Goal: Check status: Check status

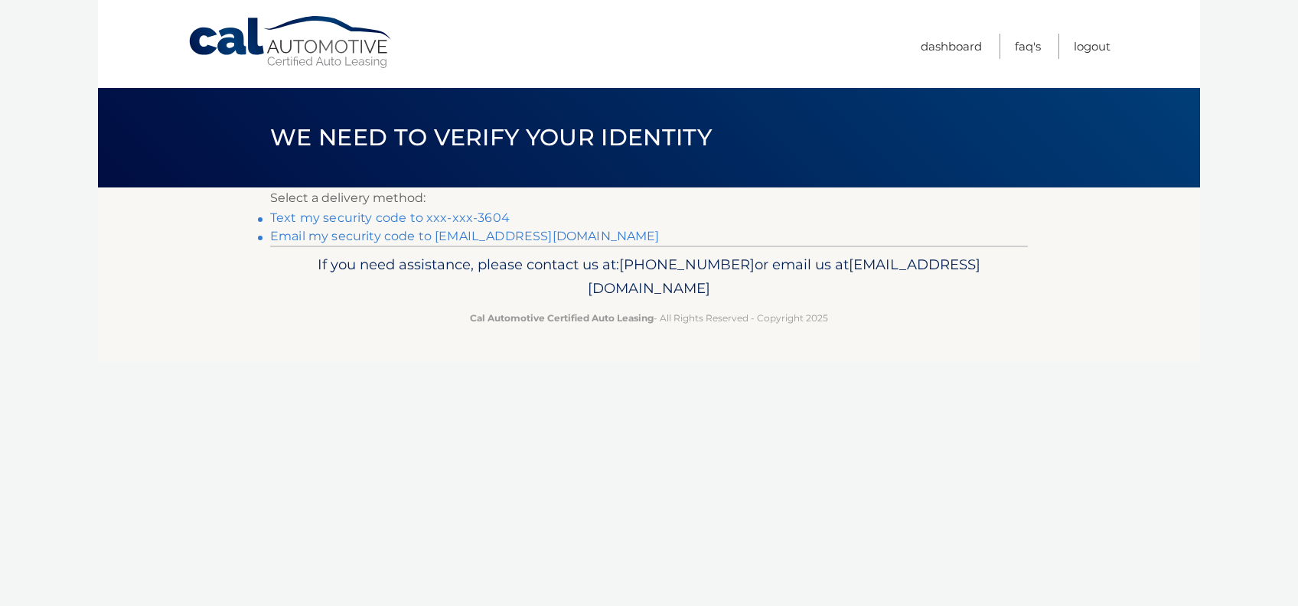
click at [480, 211] on link "Text my security code to xxx-xxx-3604" at bounding box center [389, 217] width 239 height 15
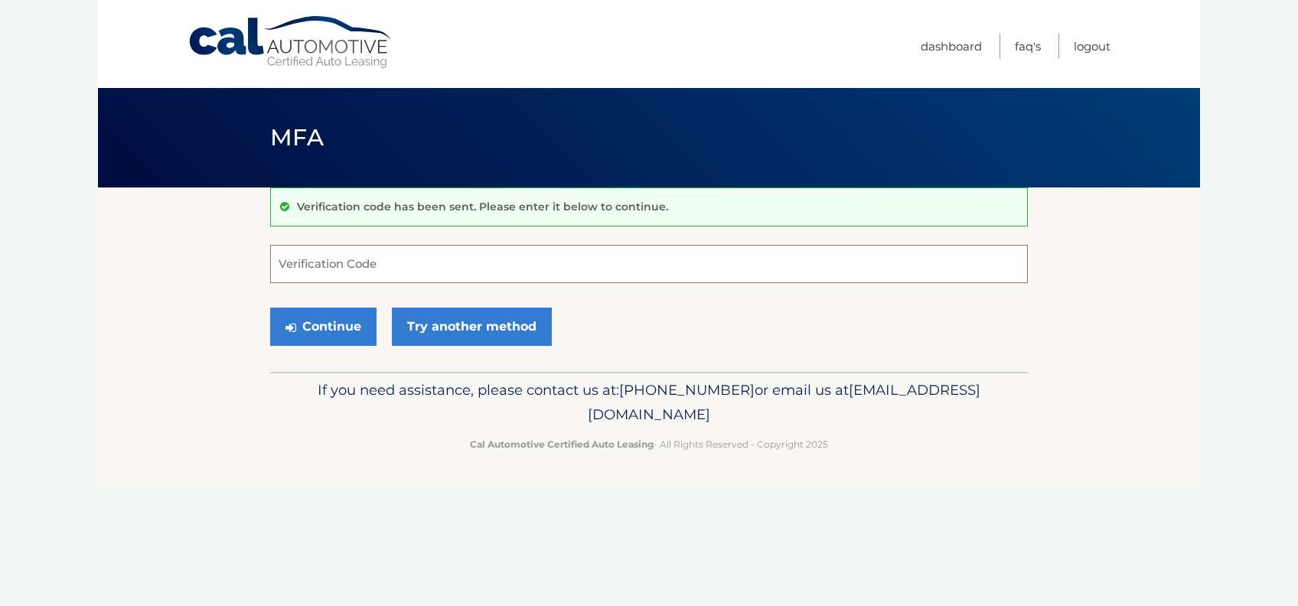
click at [315, 263] on input "Verification Code" at bounding box center [648, 264] width 757 height 38
type input "233135"
click at [323, 324] on button "Continue" at bounding box center [323, 327] width 106 height 38
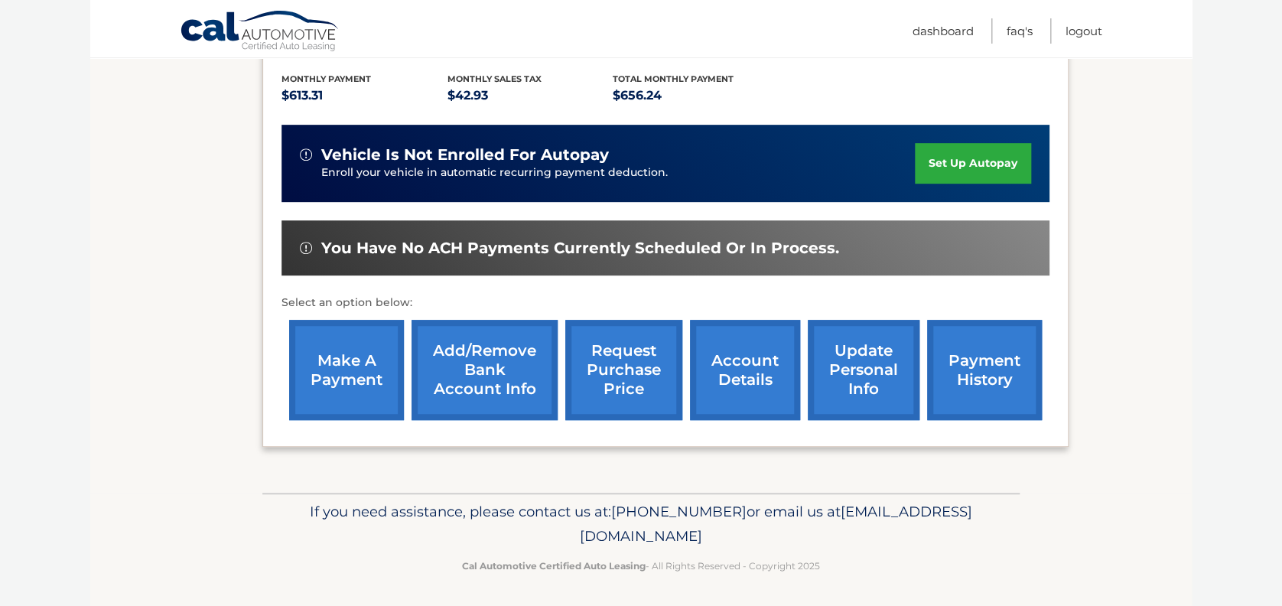
scroll to position [319, 0]
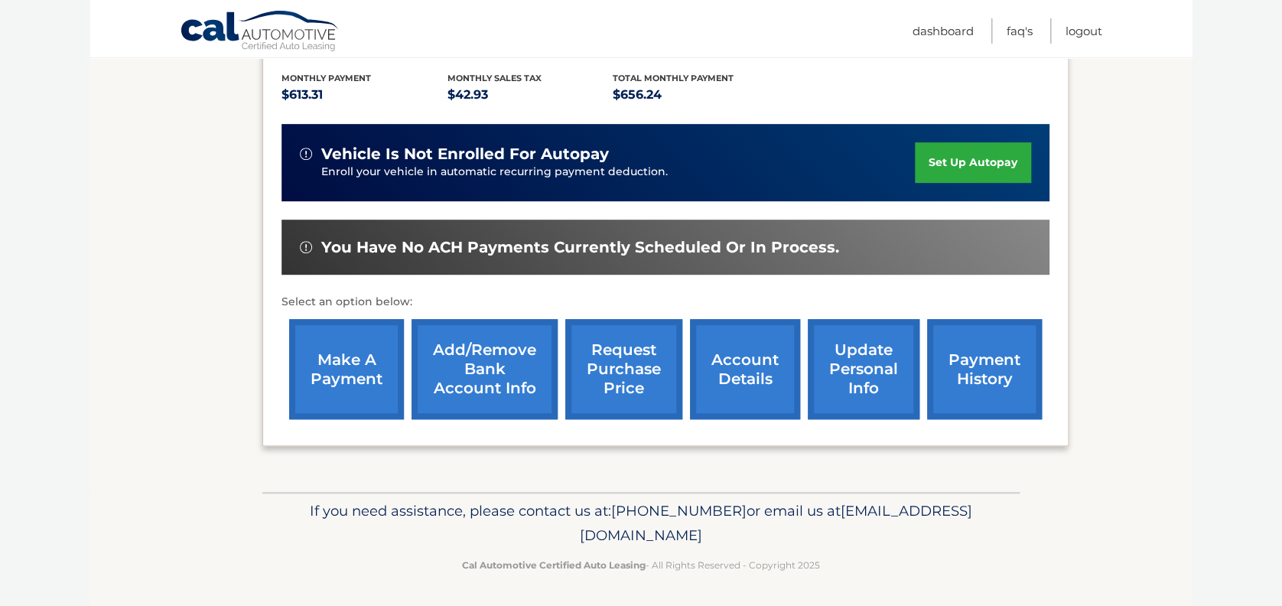
click at [982, 379] on link "payment history" at bounding box center [984, 369] width 115 height 100
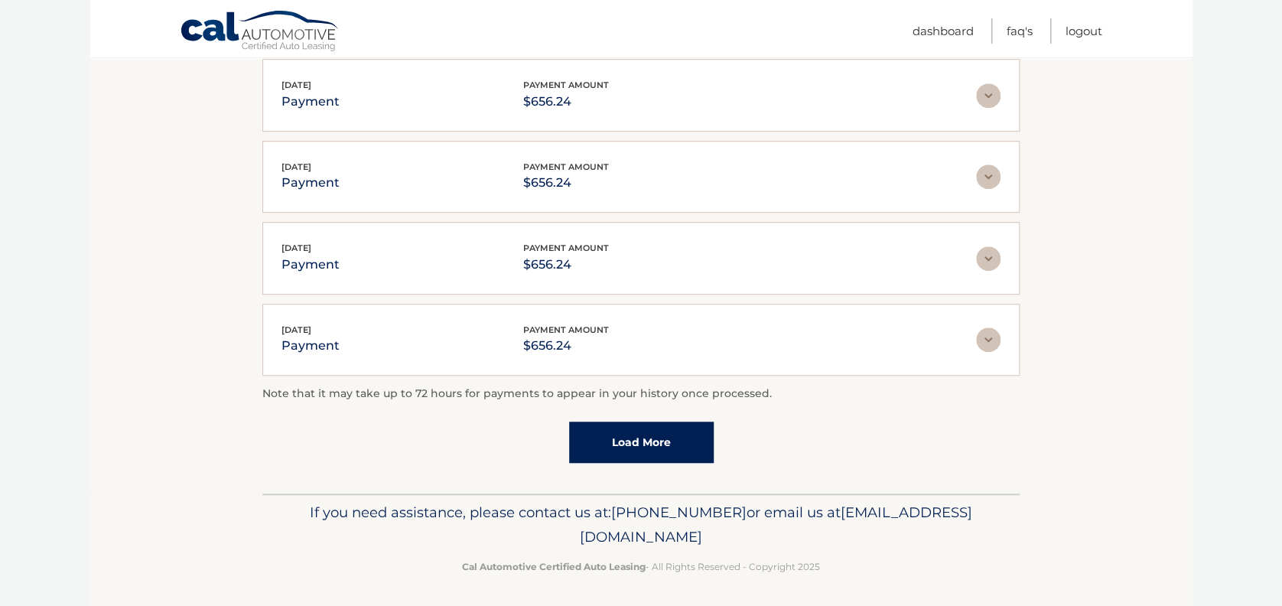
scroll to position [396, 0]
click at [653, 434] on link "Load More" at bounding box center [641, 441] width 145 height 41
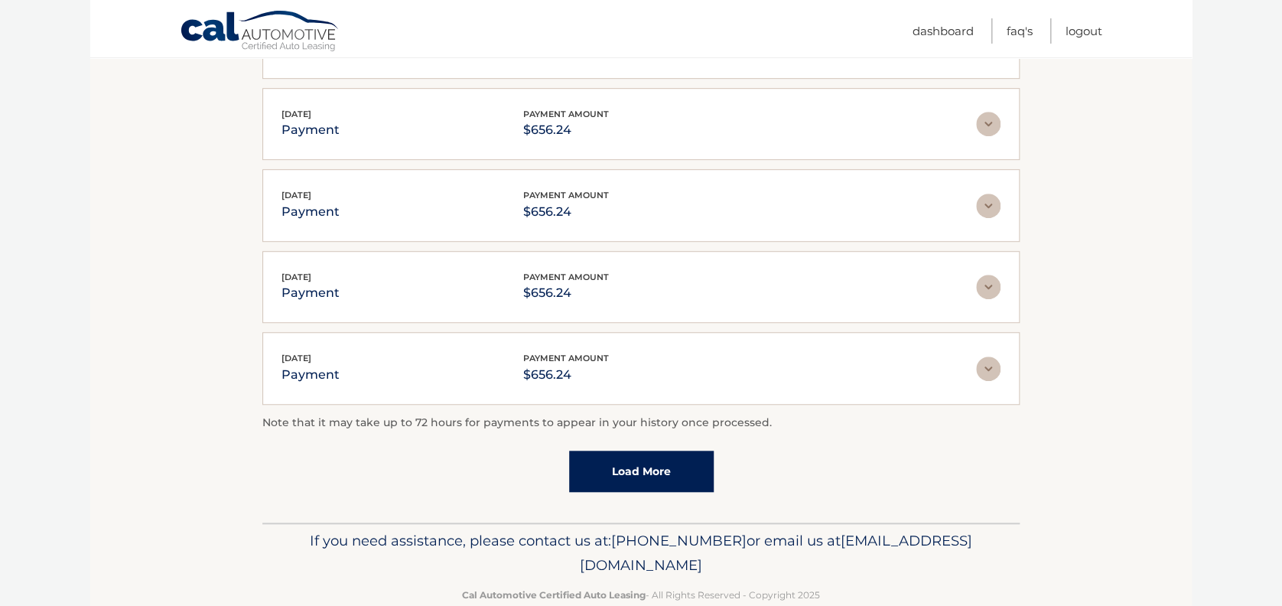
scroll to position [477, 0]
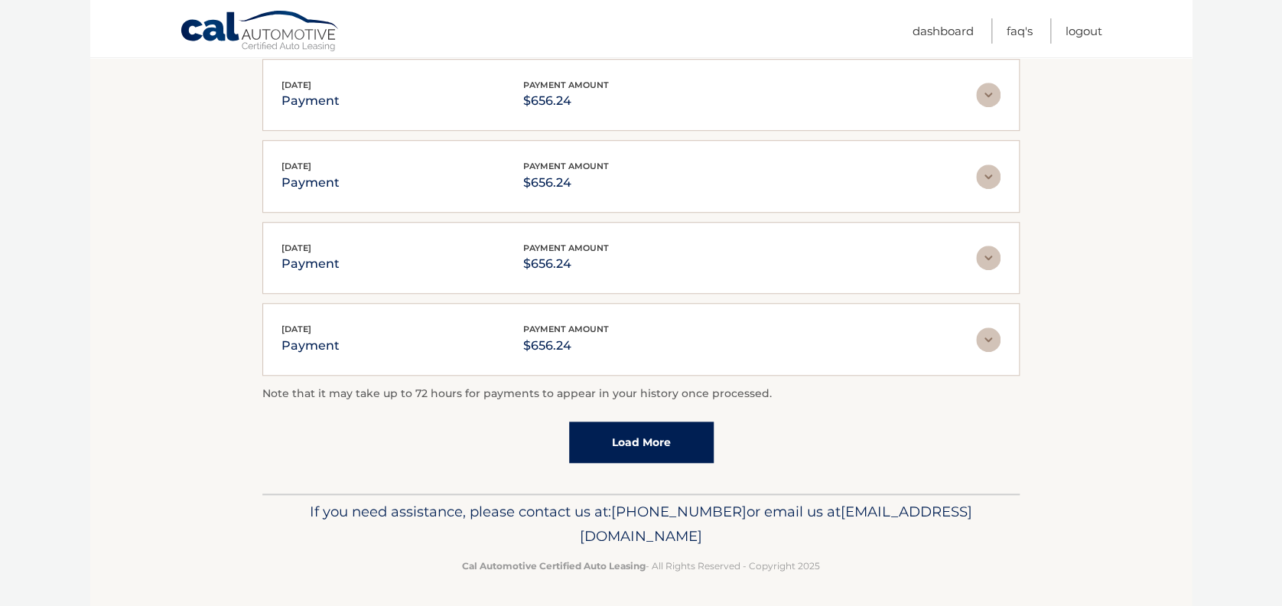
click at [647, 436] on link "Load More" at bounding box center [641, 442] width 145 height 41
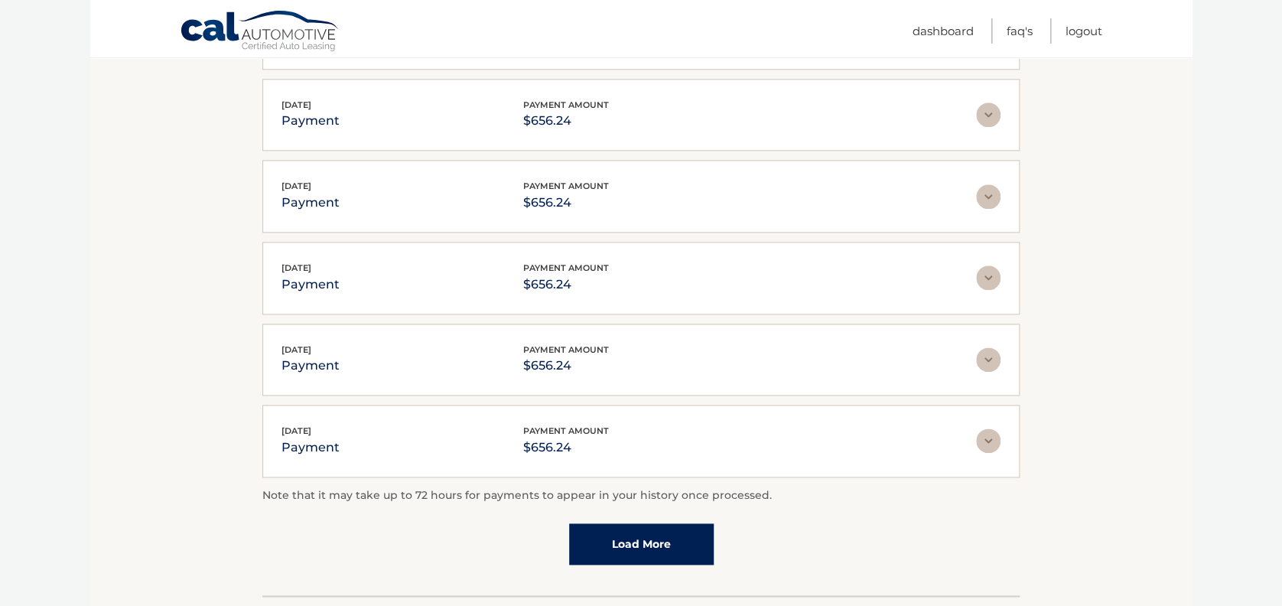
scroll to position [881, 0]
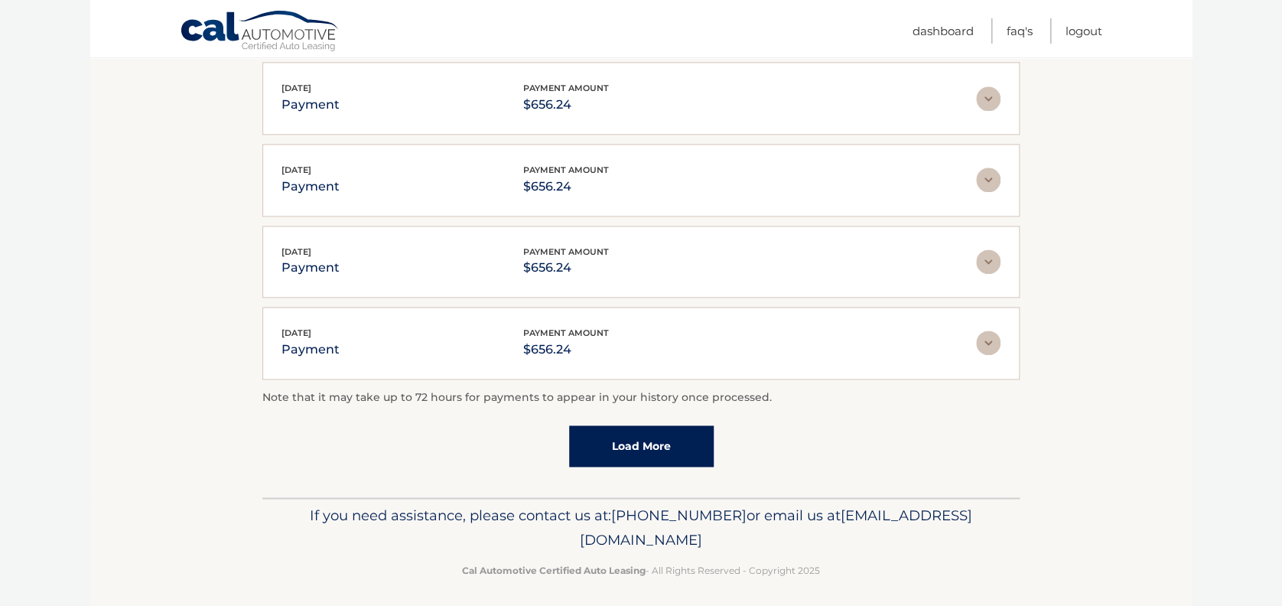
click at [640, 432] on link "Load More" at bounding box center [641, 445] width 145 height 41
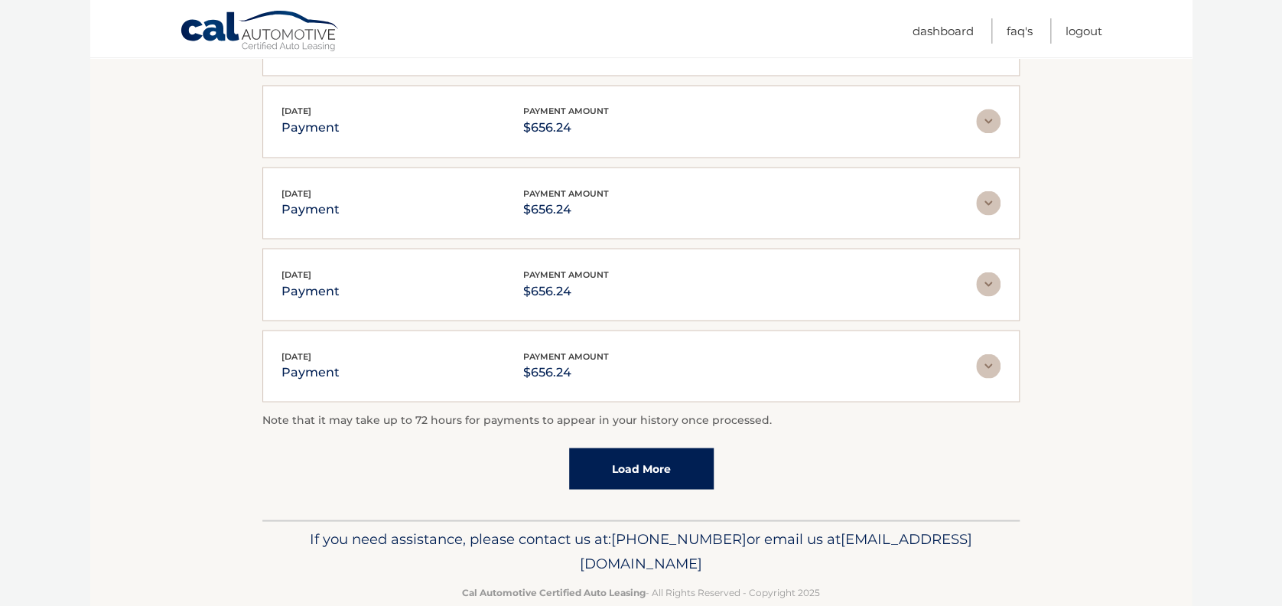
scroll to position [1286, 0]
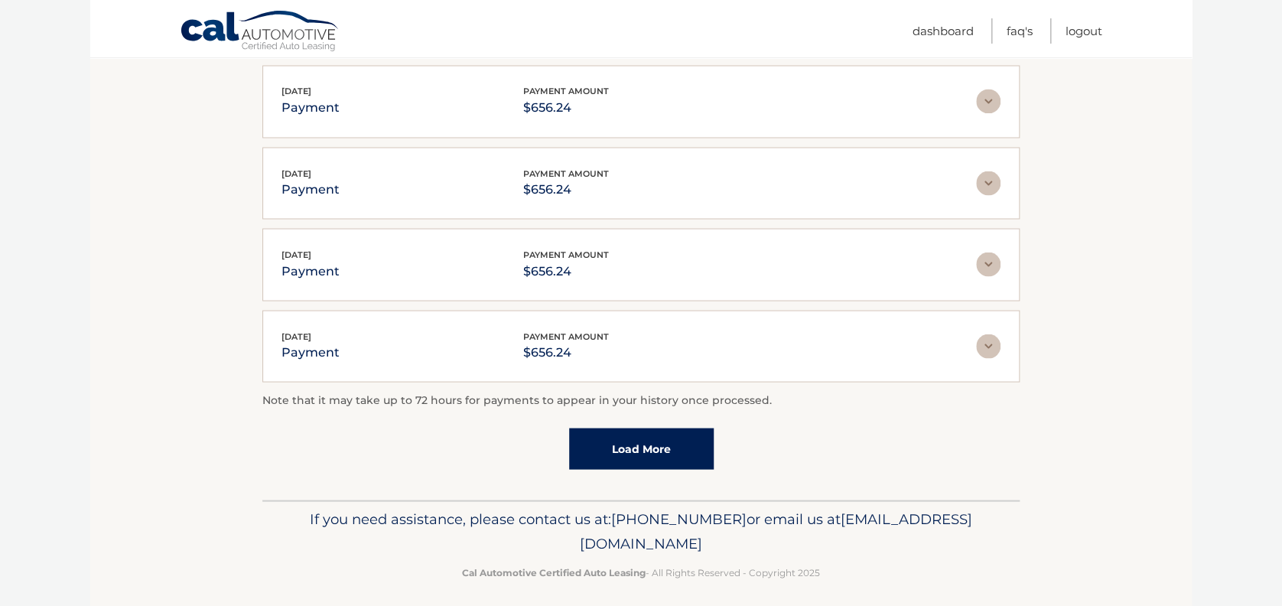
click at [641, 432] on link "Load More" at bounding box center [641, 448] width 145 height 41
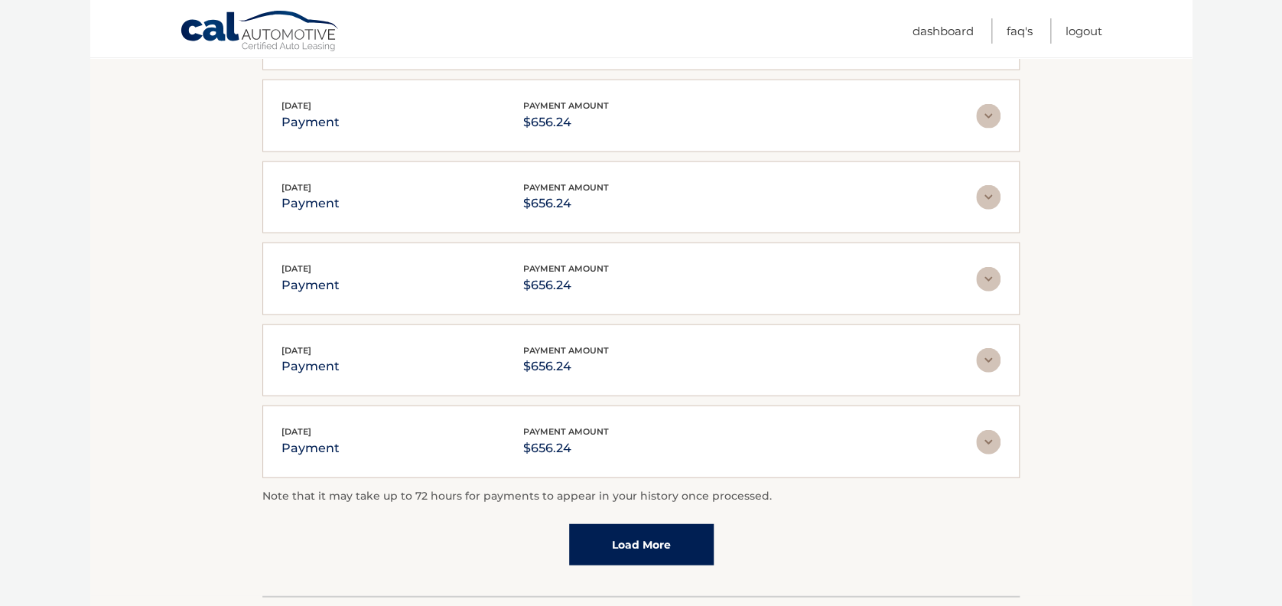
scroll to position [1691, 0]
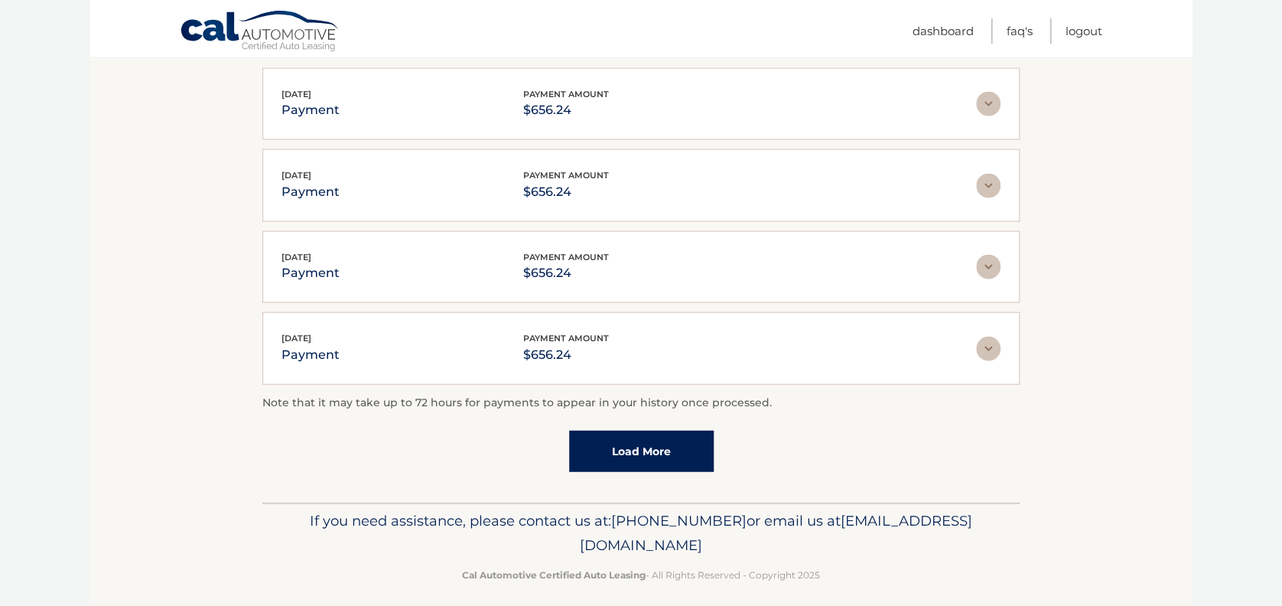
click at [643, 431] on link "Load More" at bounding box center [641, 451] width 145 height 41
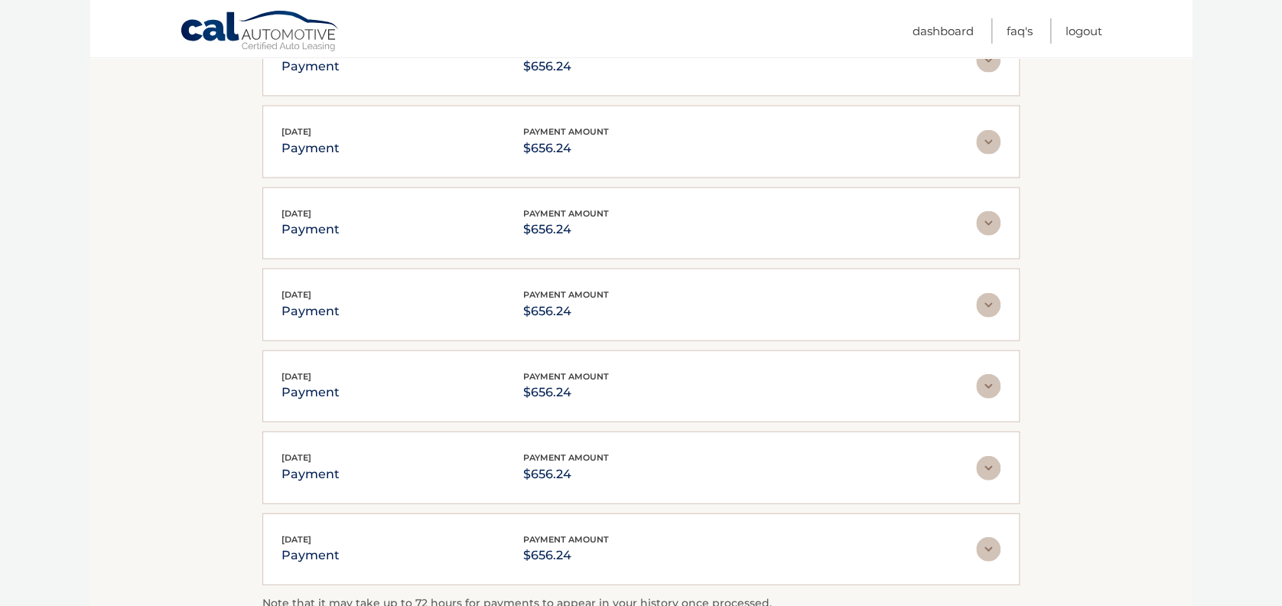
scroll to position [1526, 0]
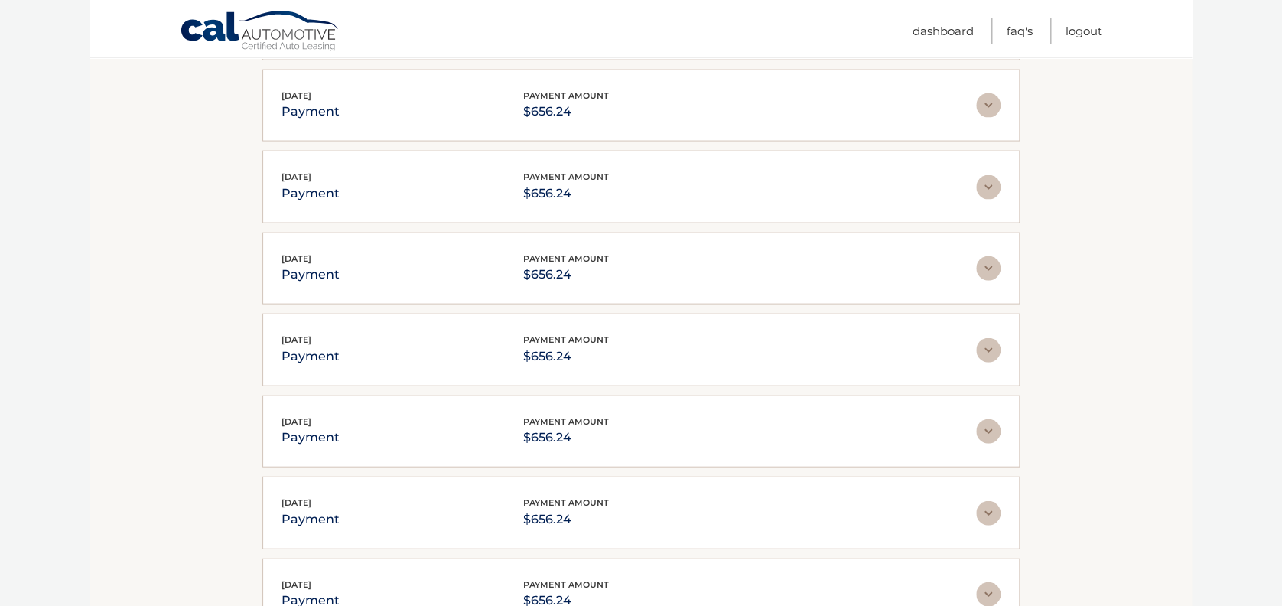
click at [990, 507] on img at bounding box center [988, 513] width 24 height 24
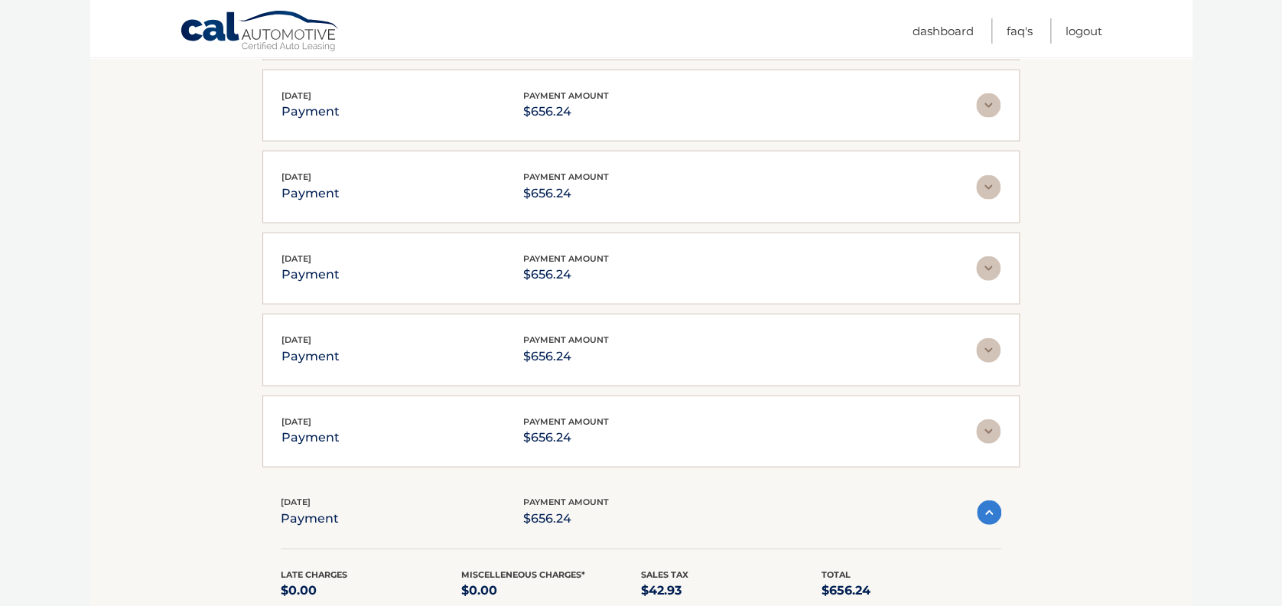
click at [993, 419] on img at bounding box center [988, 431] width 24 height 24
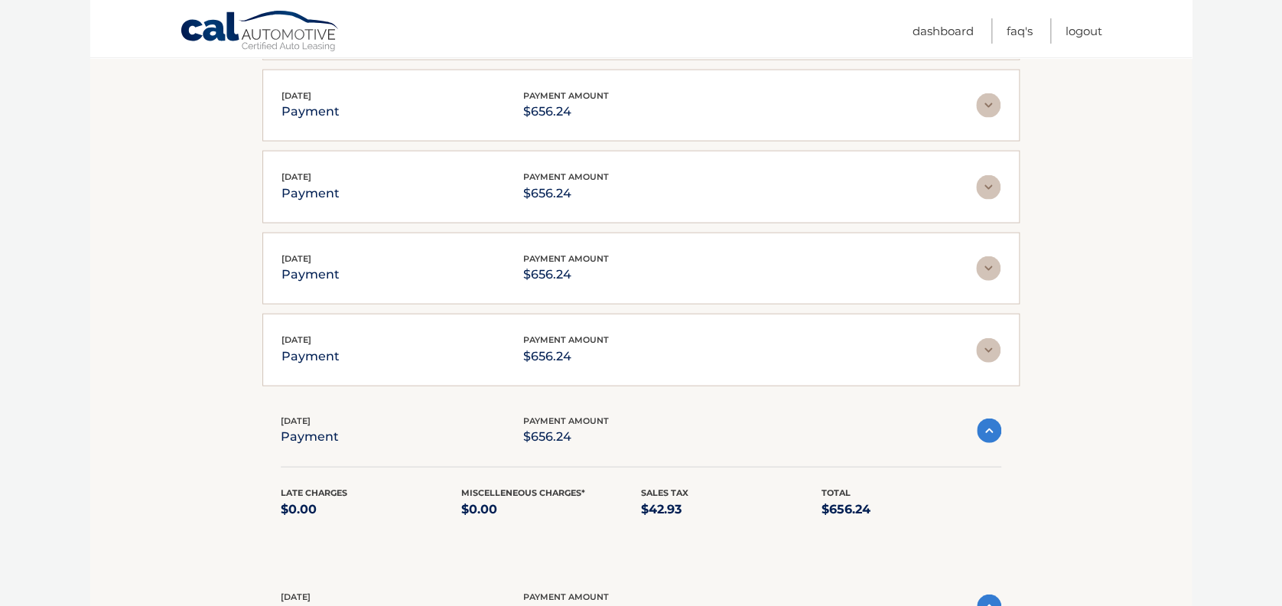
click at [985, 338] on img at bounding box center [988, 350] width 24 height 24
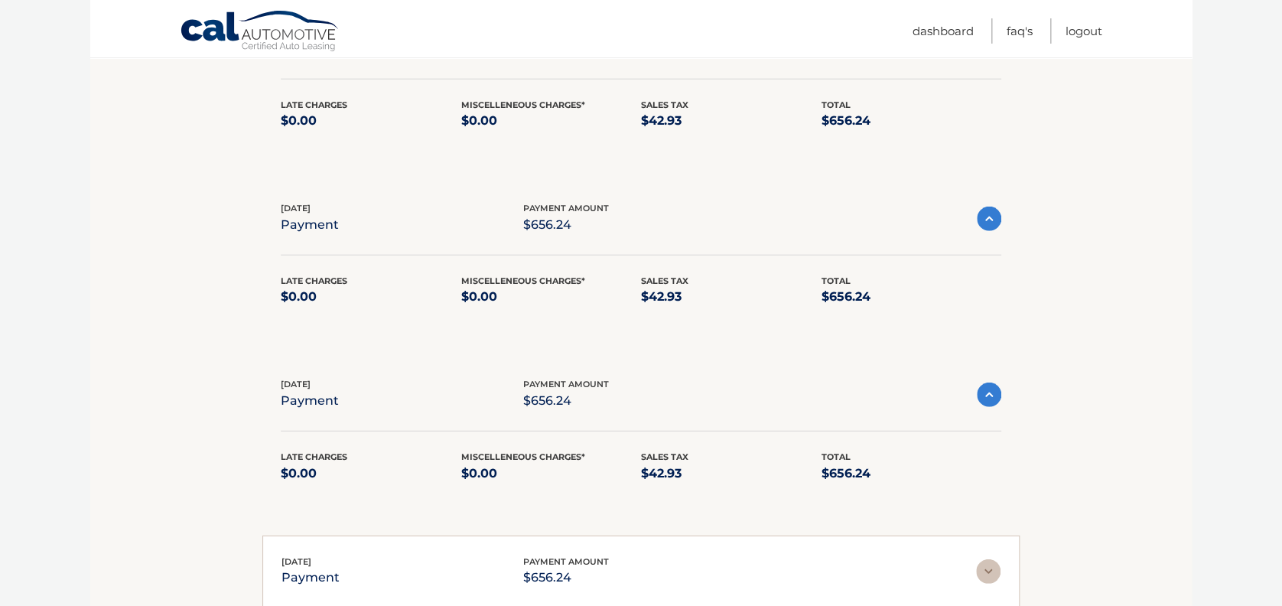
scroll to position [1731, 0]
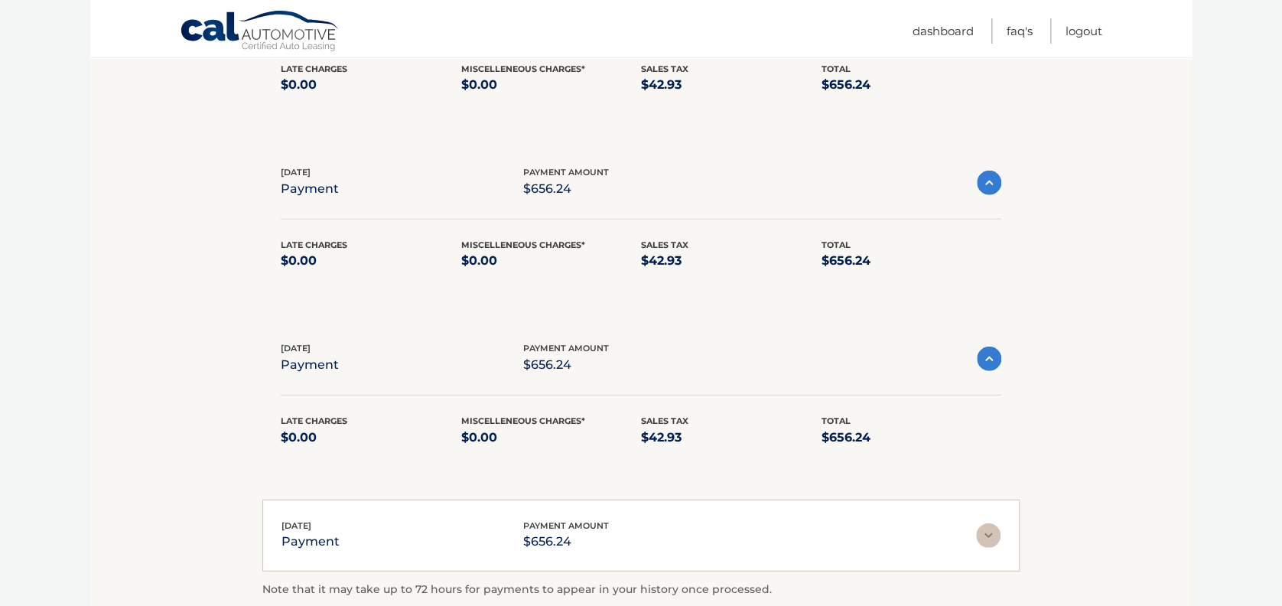
scroll to position [1911, 0]
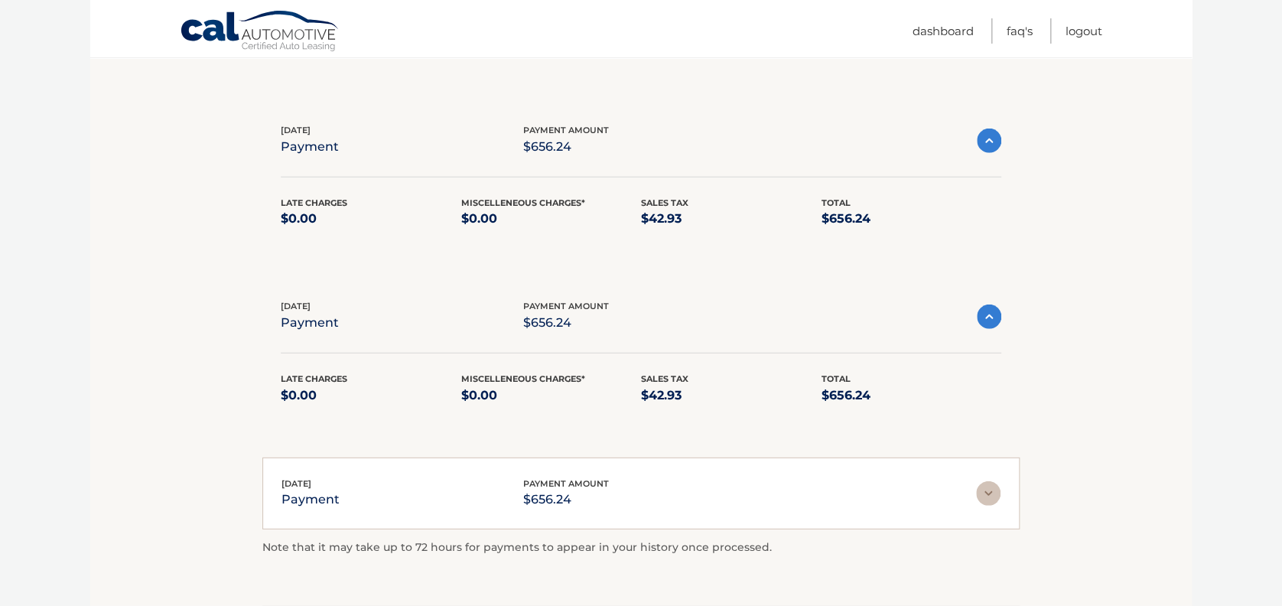
click at [992, 484] on img at bounding box center [988, 493] width 24 height 24
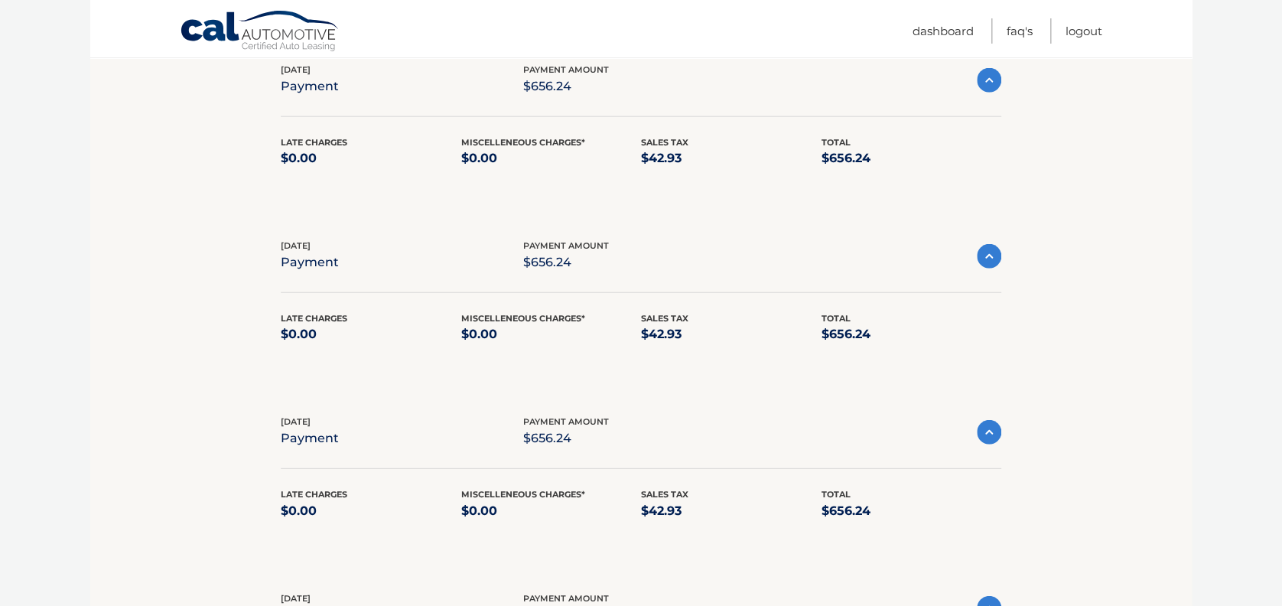
scroll to position [1591, 0]
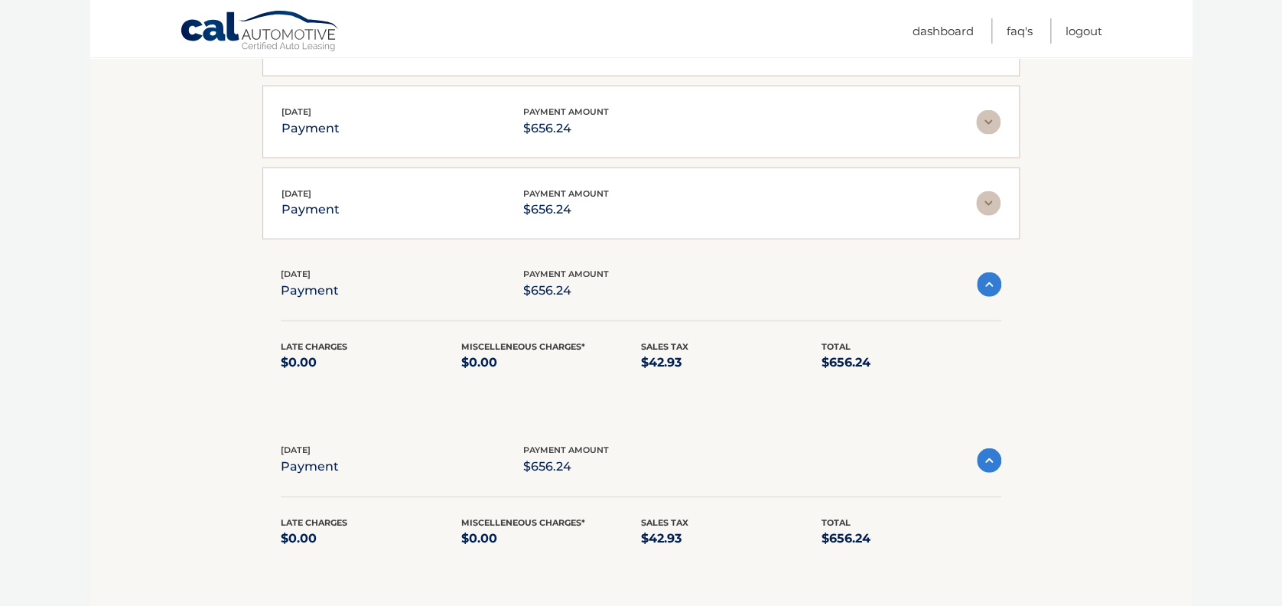
click at [989, 191] on img at bounding box center [988, 203] width 24 height 24
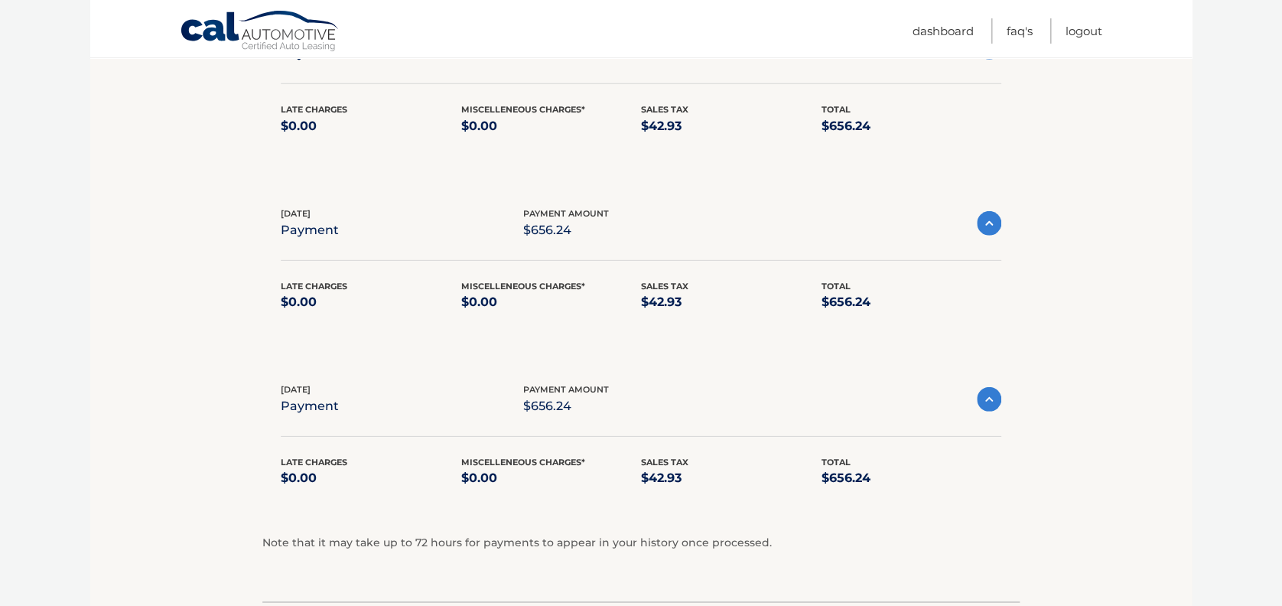
scroll to position [2196, 0]
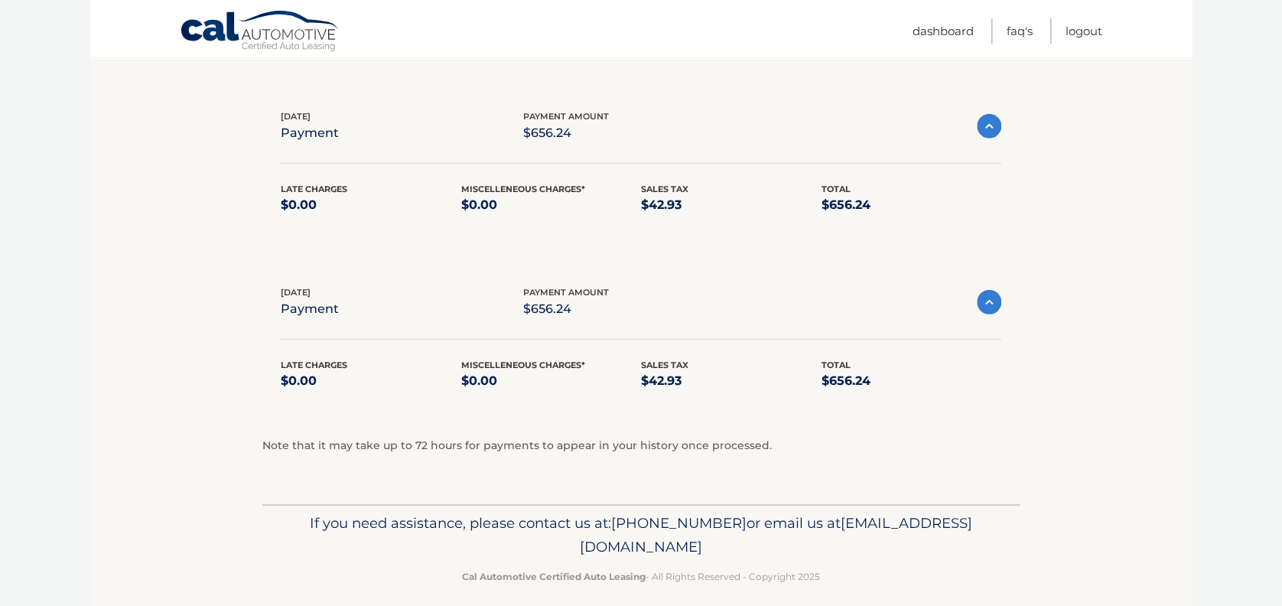
click at [991, 294] on img at bounding box center [989, 302] width 24 height 24
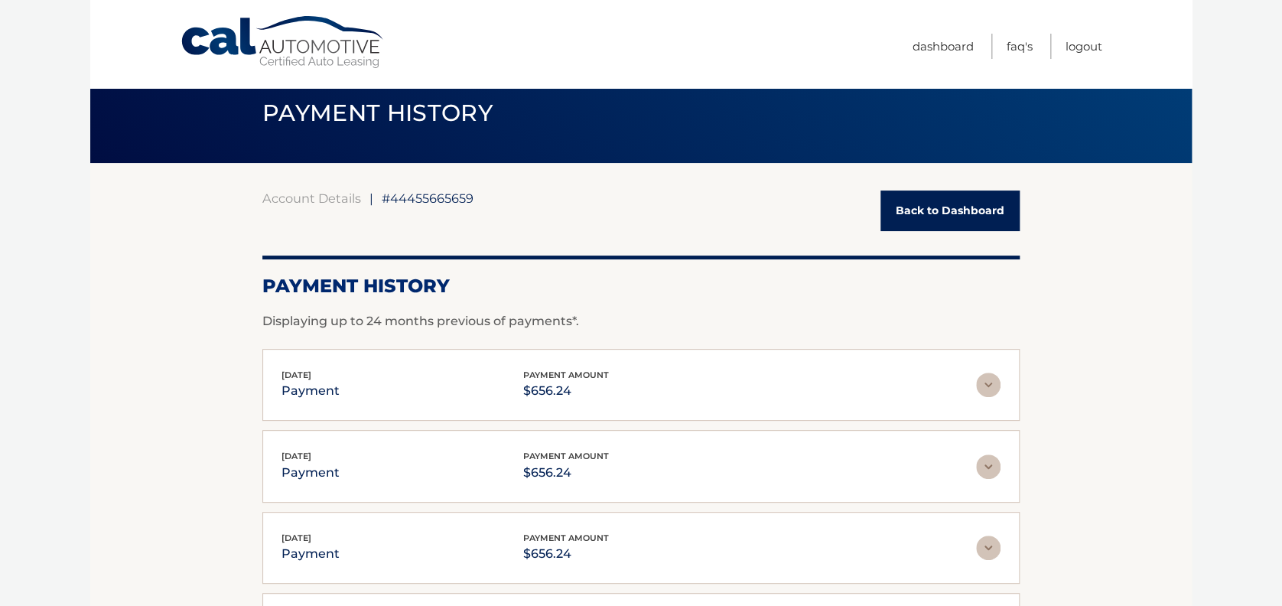
scroll to position [0, 0]
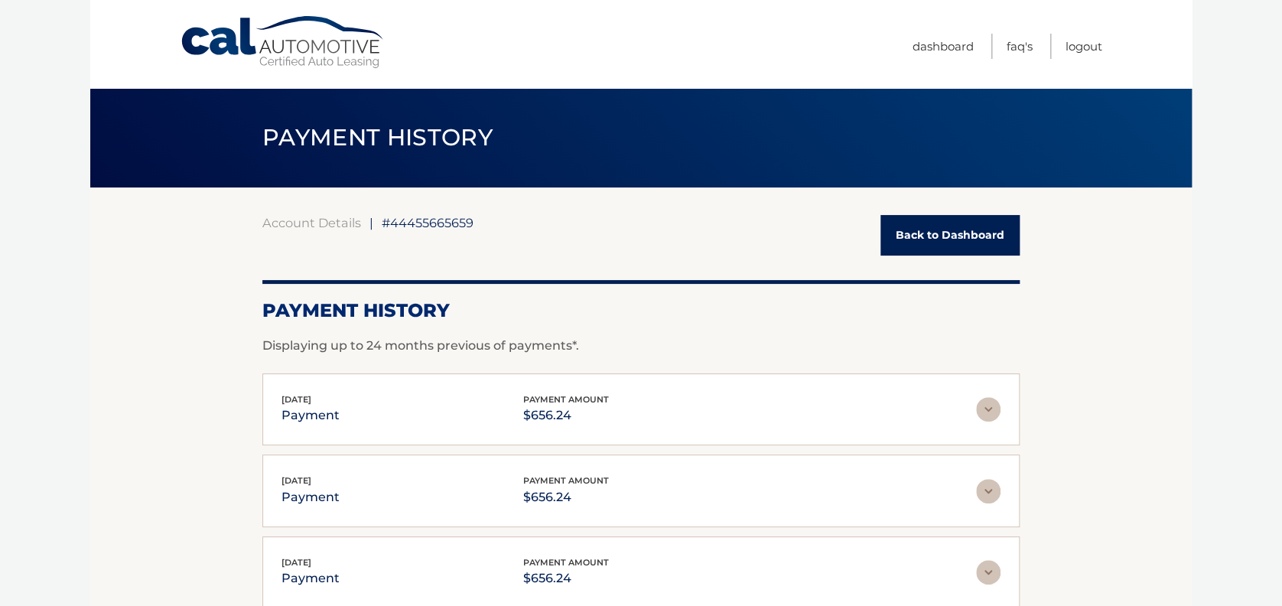
click at [964, 233] on link "Back to Dashboard" at bounding box center [950, 235] width 139 height 41
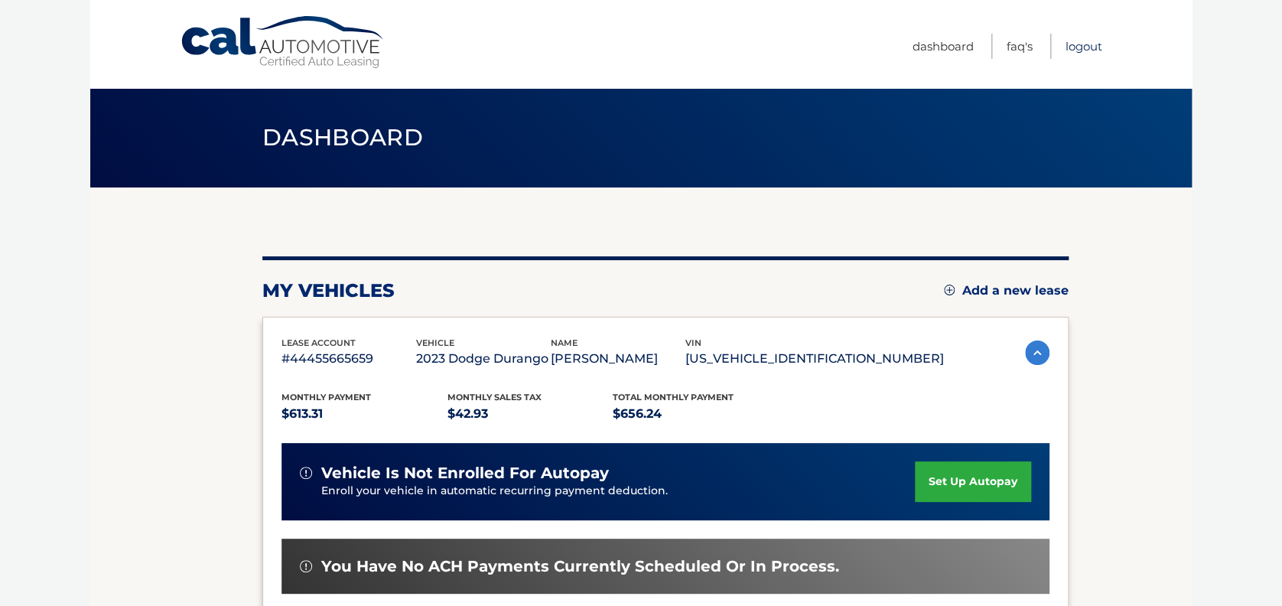
click at [1078, 42] on link "Logout" at bounding box center [1084, 46] width 37 height 25
